Goal: Feedback & Contribution: Submit feedback/report problem

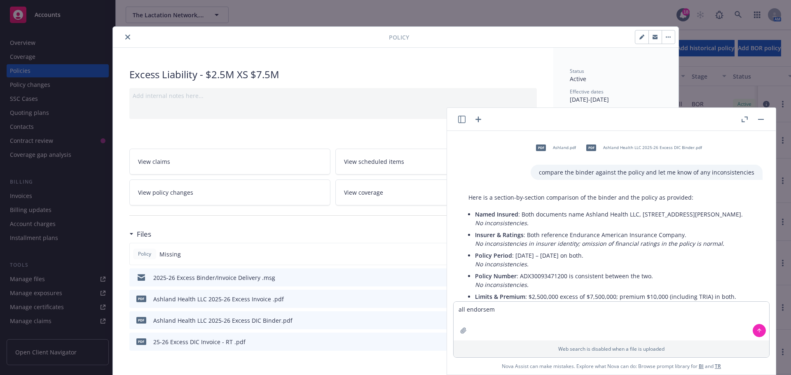
type textarea "all endorsem"
